Goal: Task Accomplishment & Management: Use online tool/utility

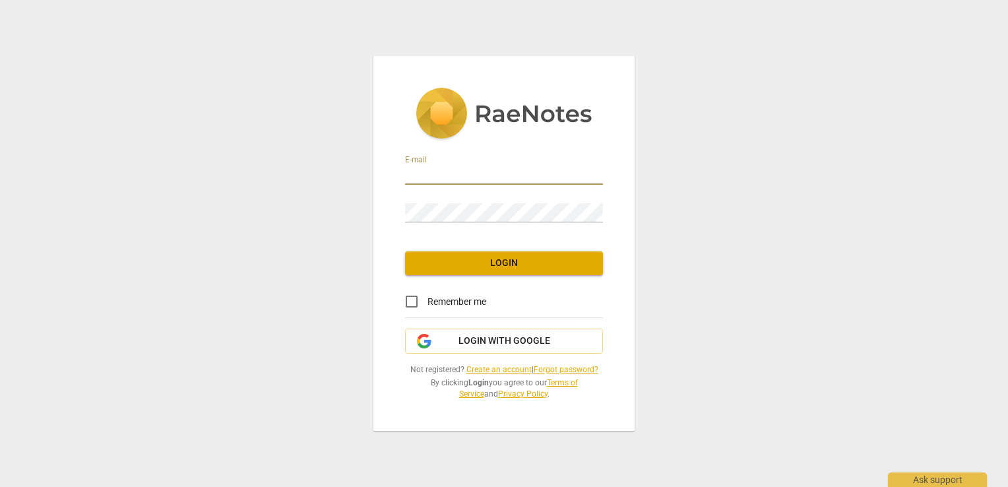
click at [489, 181] on input "email" at bounding box center [504, 175] width 198 height 19
type input "Paula@SuccessbyDEsignCoaching.com"
click at [493, 258] on span "Login" at bounding box center [504, 263] width 177 height 13
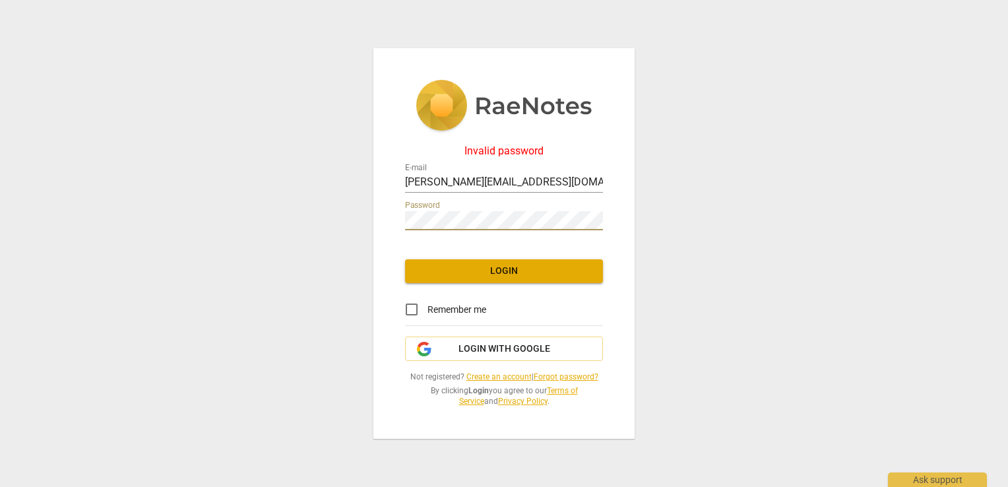
click at [377, 215] on div "Invalid password E-mail Paula@SuccessbyDEsignCoaching.com Password Login Rememb…" at bounding box center [503, 243] width 261 height 390
click at [486, 273] on span "Login" at bounding box center [504, 270] width 177 height 13
click at [507, 266] on span "Login" at bounding box center [504, 270] width 177 height 13
click at [400, 220] on div "Invalid password E-mail Paula@SuccessbyDEsignCoaching.com Password Login Rememb…" at bounding box center [503, 243] width 261 height 390
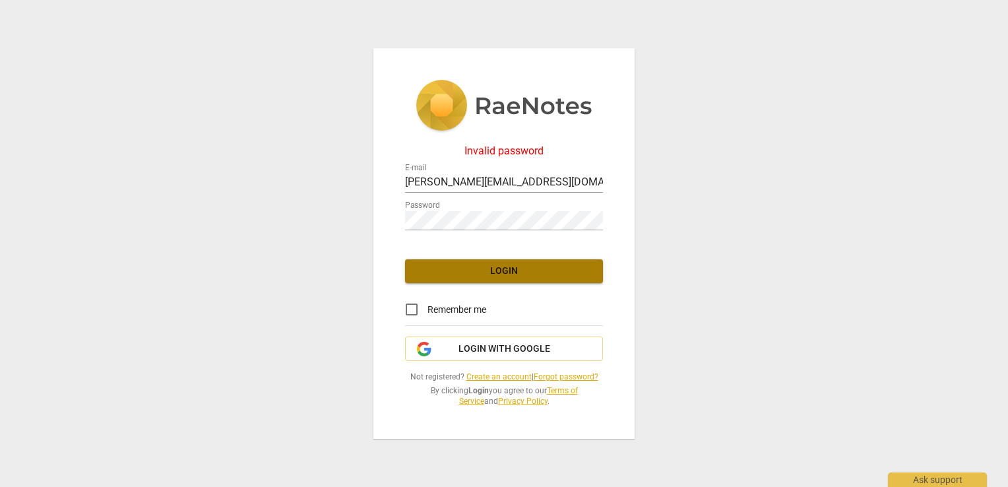
click at [491, 273] on span "Login" at bounding box center [504, 270] width 177 height 13
click at [579, 375] on link "Forgot password?" at bounding box center [566, 376] width 65 height 9
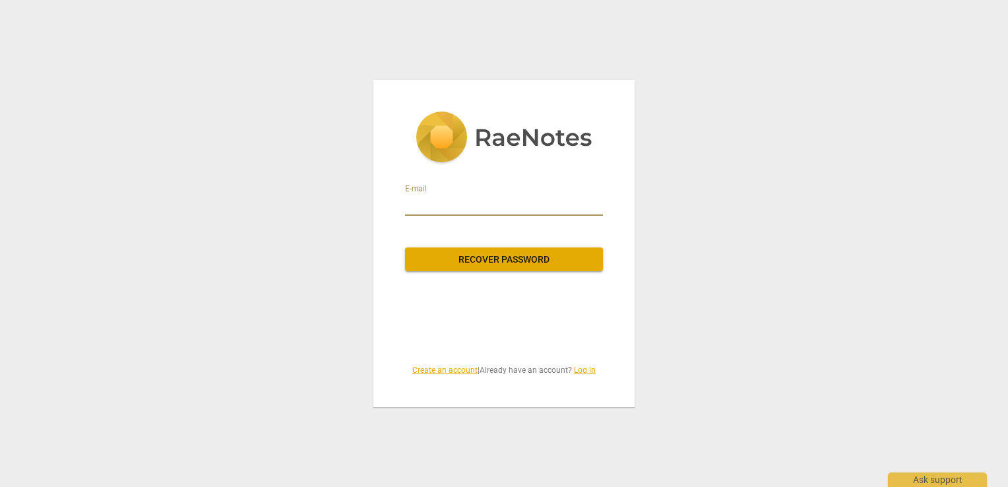
click at [499, 204] on input "email" at bounding box center [504, 205] width 198 height 21
type input "Paula@SuccessbyDEsignCoaching.com"
click at [496, 264] on span "Recover password" at bounding box center [504, 259] width 177 height 13
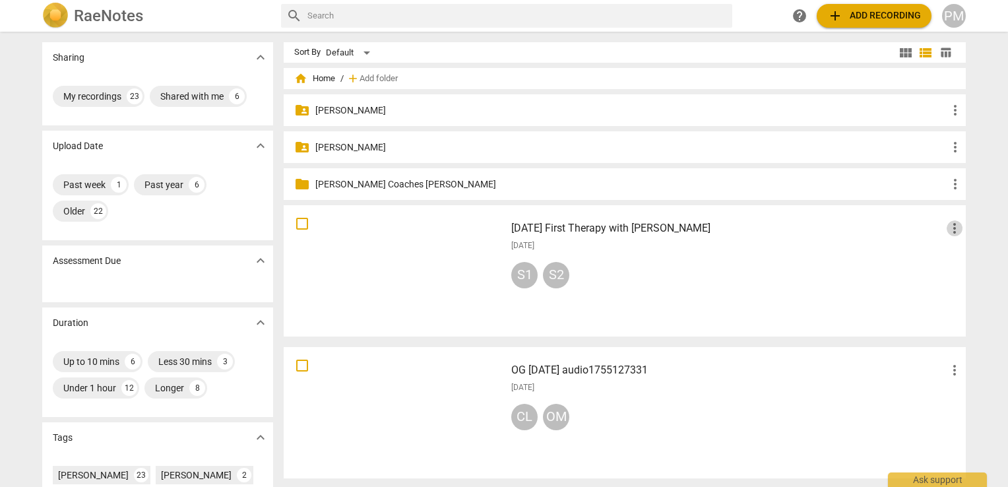
click at [949, 229] on span "more_vert" at bounding box center [954, 228] width 16 height 16
click at [449, 237] on div at bounding box center [504, 243] width 1008 height 487
click at [431, 242] on div at bounding box center [394, 271] width 212 height 122
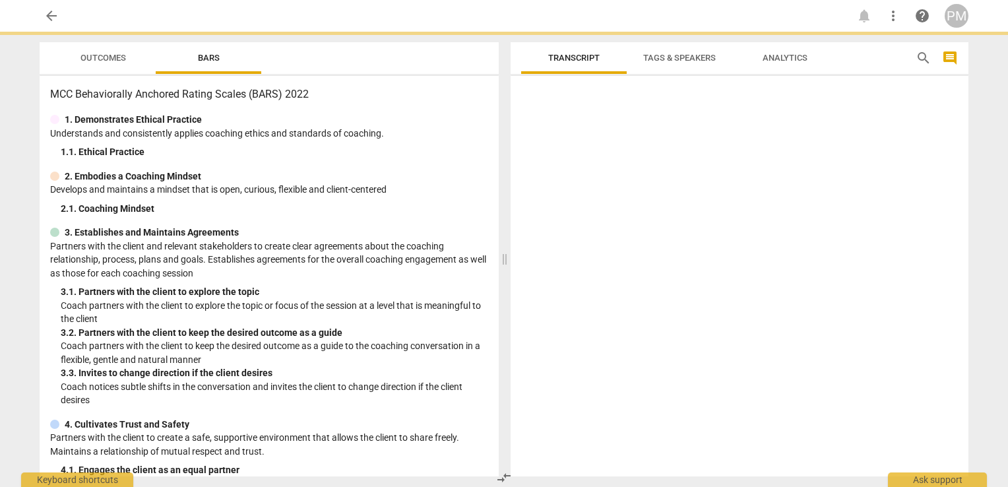
click at [431, 242] on p "Partners with the client and relevant stakeholders to create clear agreements a…" at bounding box center [269, 259] width 438 height 41
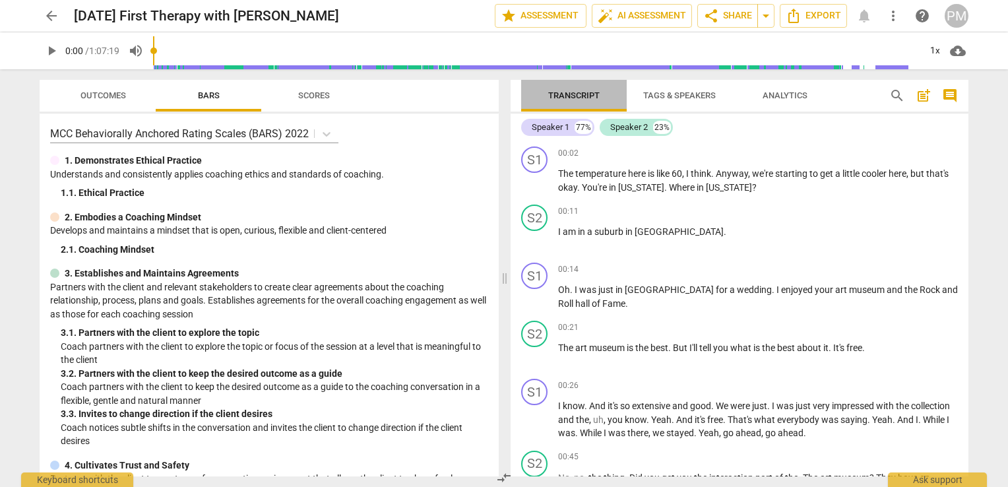
click at [569, 90] on span "Transcript" at bounding box center [573, 95] width 51 height 10
click at [825, 15] on span "Export" at bounding box center [813, 16] width 55 height 16
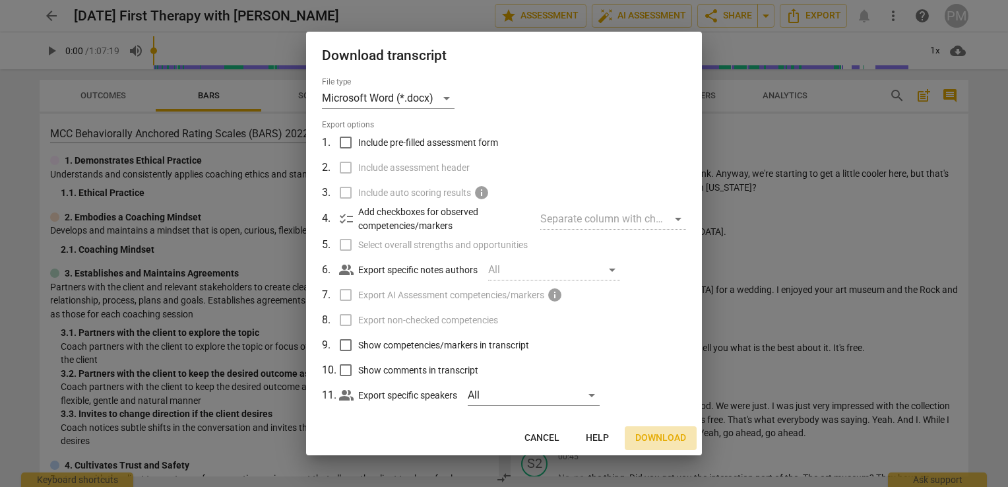
click at [649, 437] on span "Download" at bounding box center [660, 437] width 51 height 13
